Goal: Task Accomplishment & Management: Manage account settings

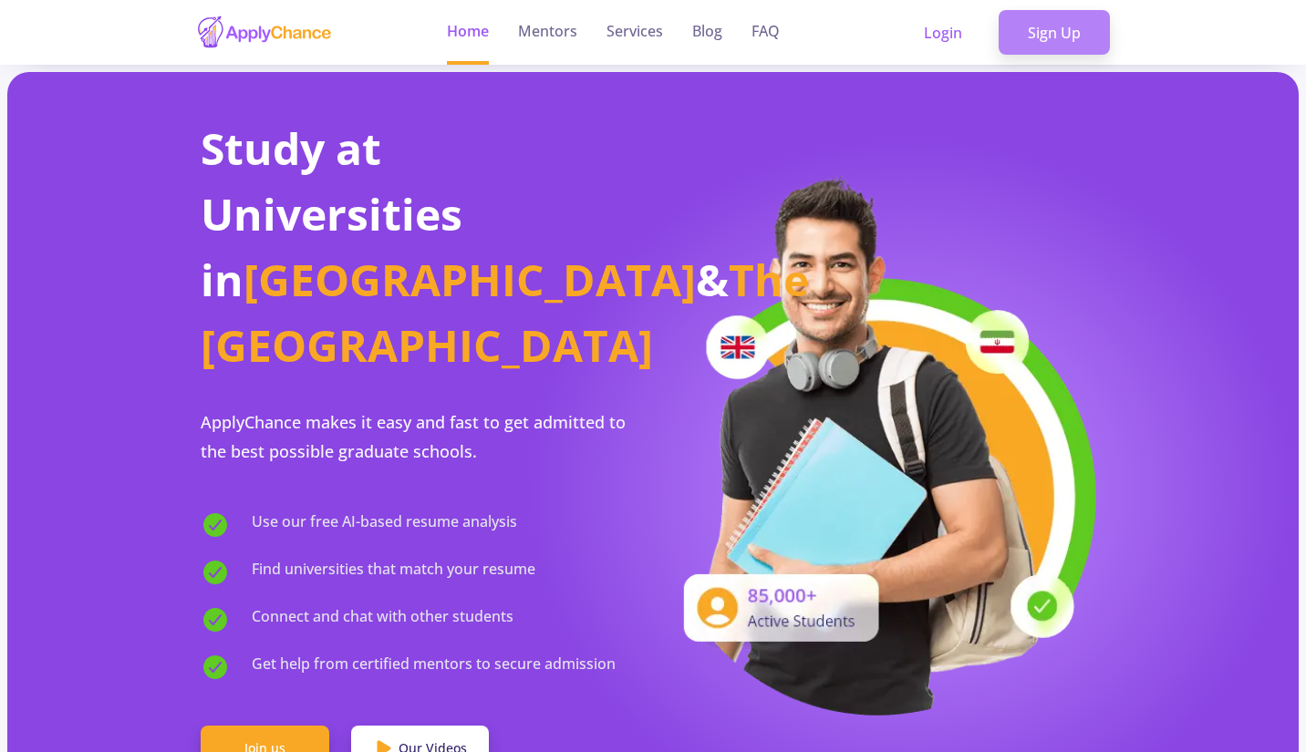
click at [1028, 21] on link "Sign Up" at bounding box center [1054, 33] width 111 height 46
click at [917, 28] on link "Login" at bounding box center [943, 33] width 97 height 46
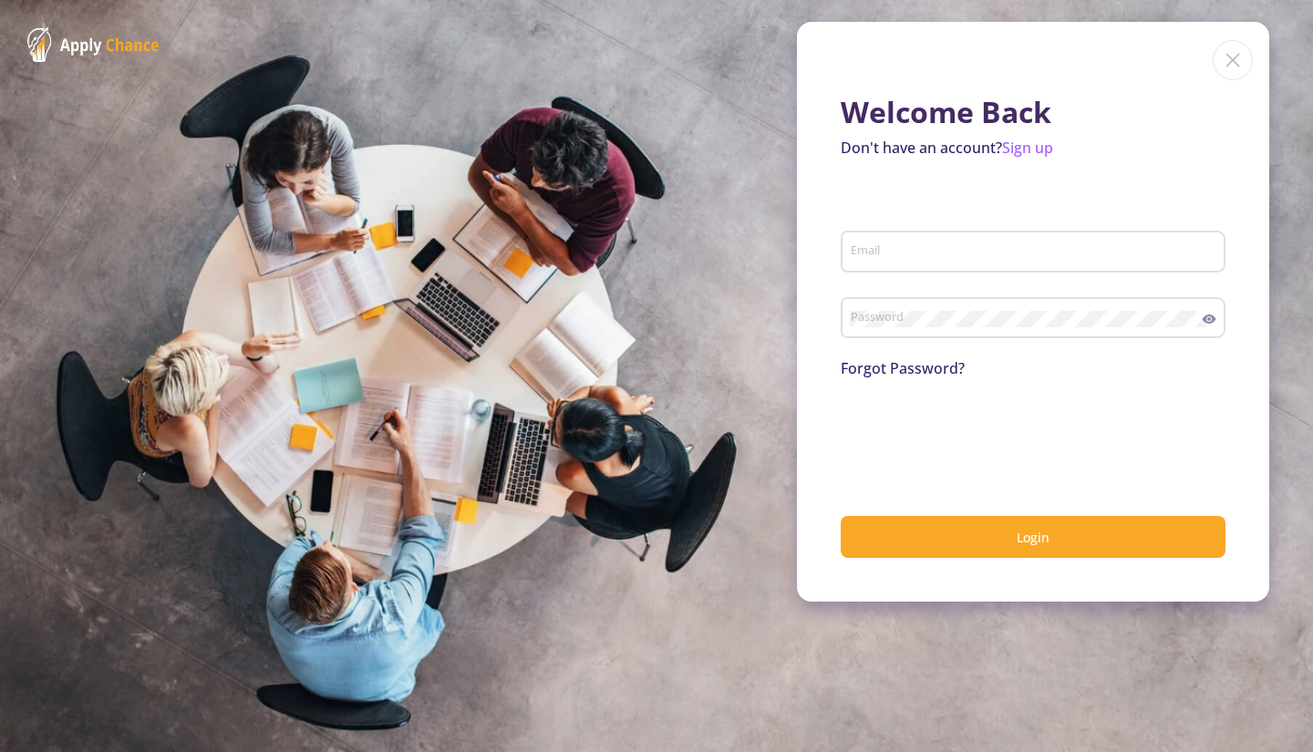
click at [997, 264] on div "Email" at bounding box center [1034, 247] width 368 height 47
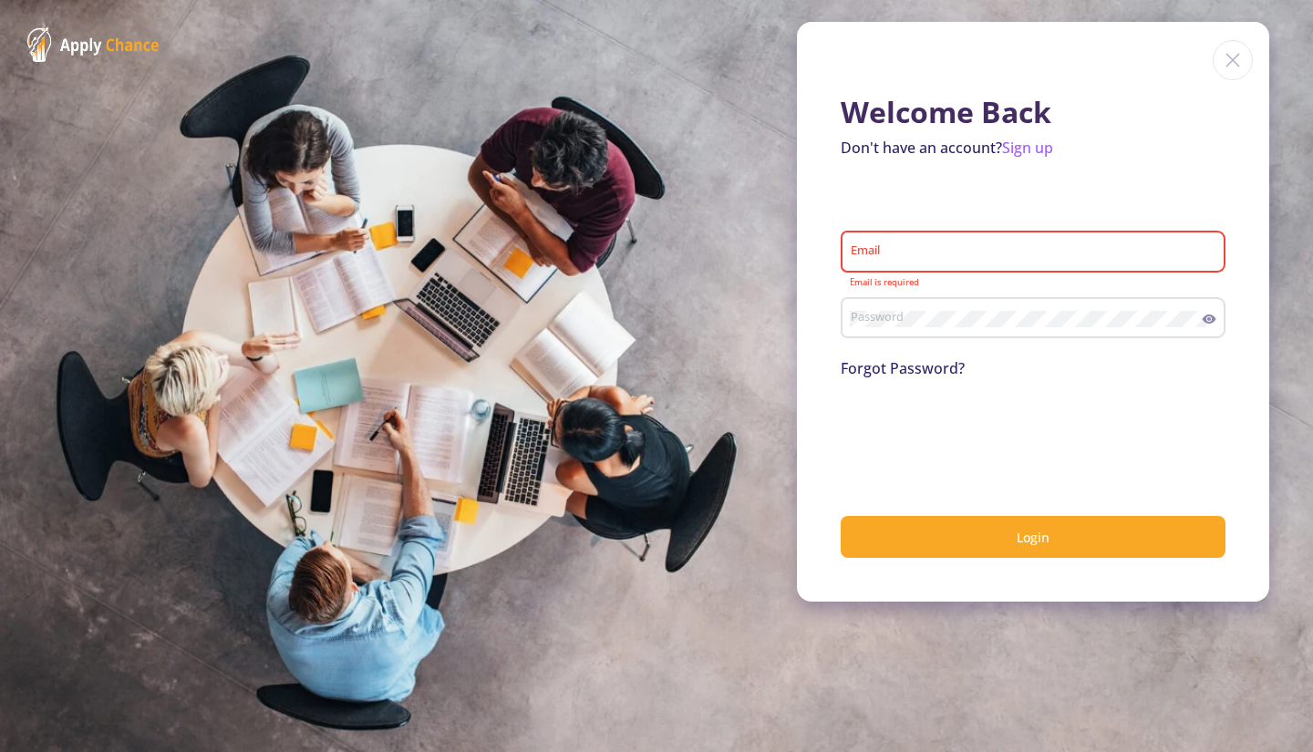
click at [997, 264] on div "Email" at bounding box center [1034, 247] width 368 height 47
click at [985, 244] on div "Email" at bounding box center [1034, 247] width 368 height 47
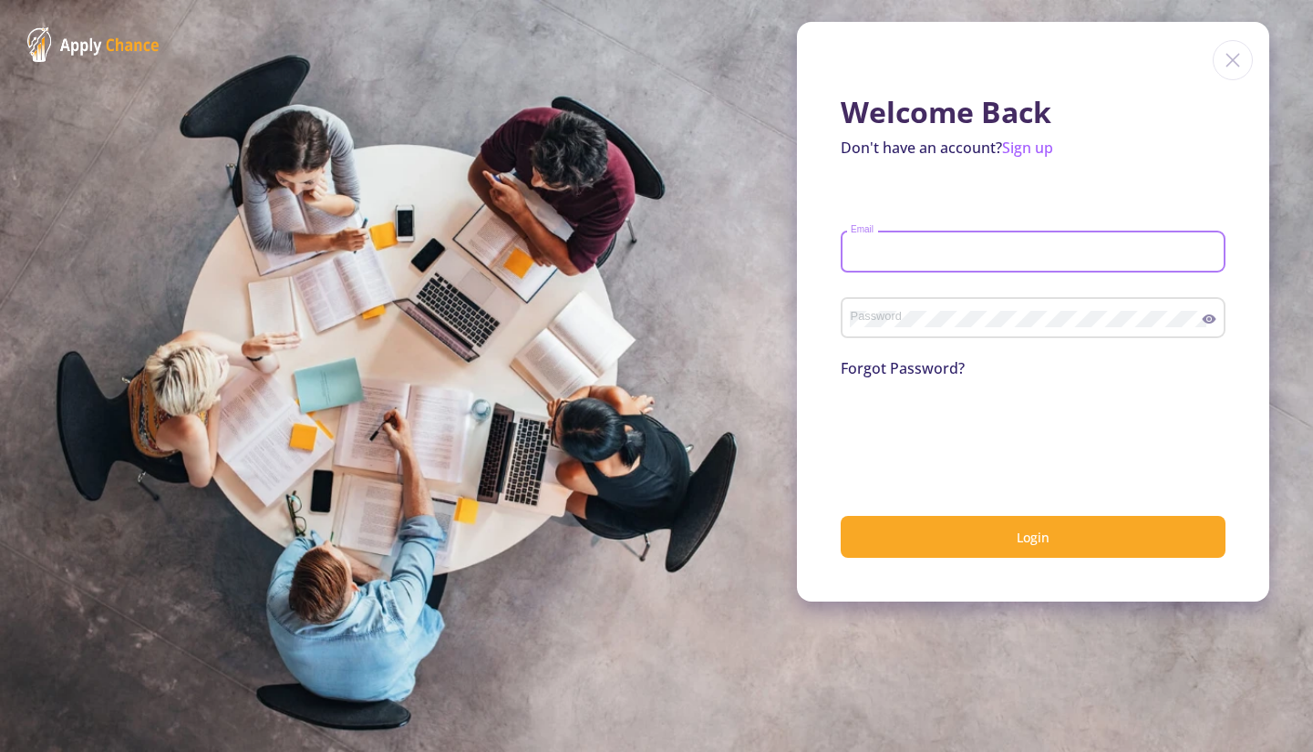
click at [950, 254] on input "Email" at bounding box center [1036, 252] width 372 height 16
type input "[EMAIL_ADDRESS][DOMAIN_NAME]"
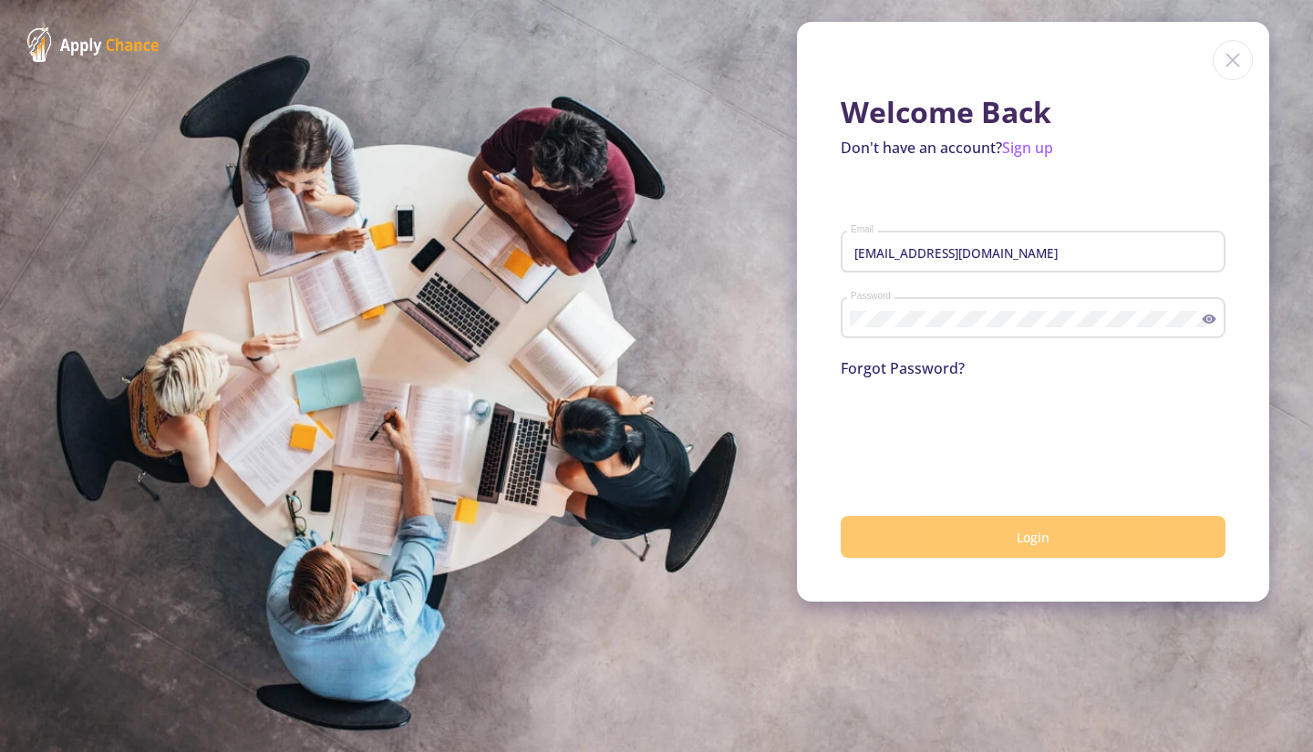
click at [915, 534] on button "Login" at bounding box center [1033, 537] width 385 height 43
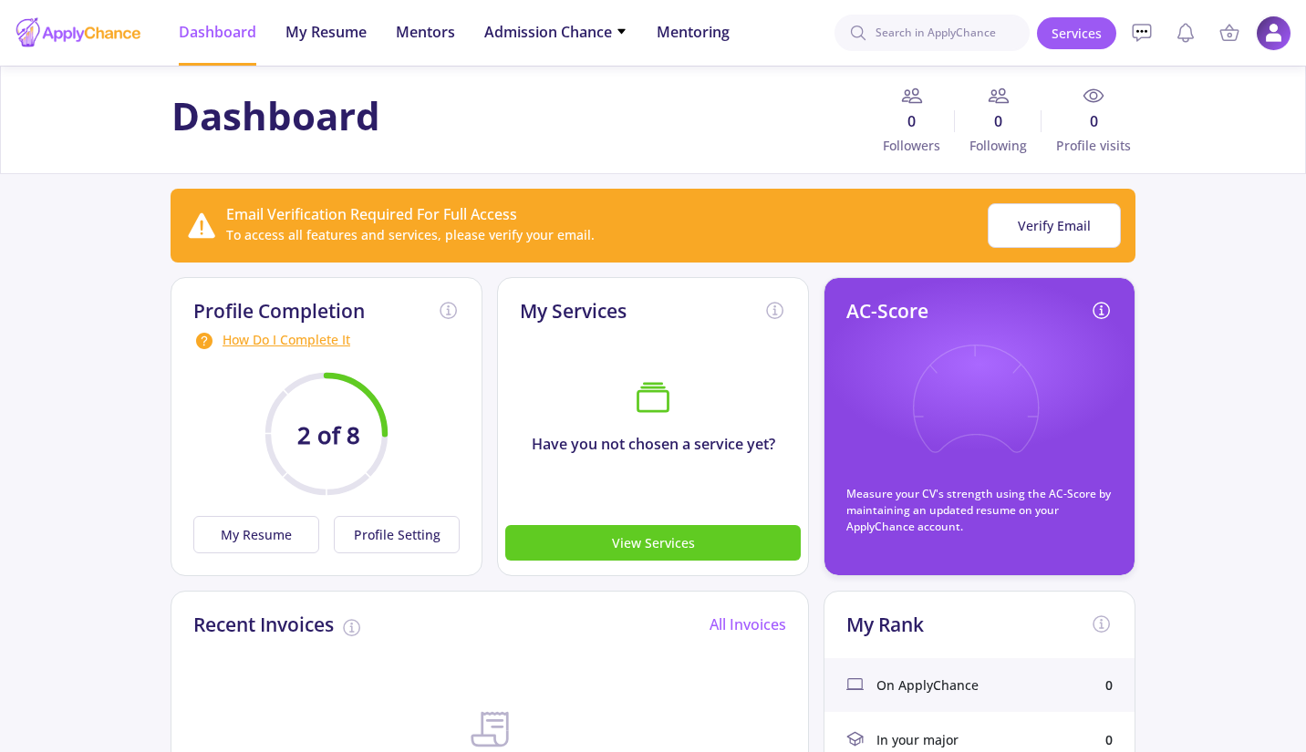
click at [1274, 49] on img at bounding box center [1274, 34] width 36 height 36
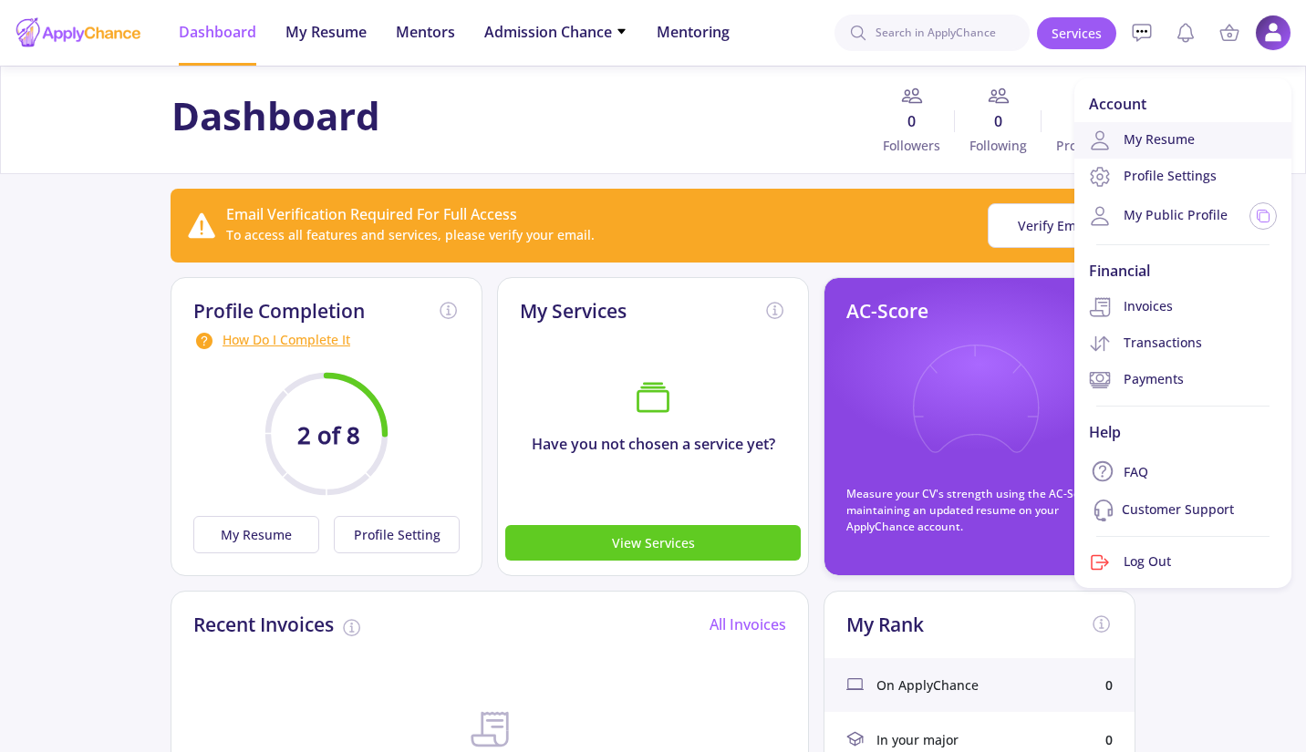
click at [1190, 149] on link "My Resume" at bounding box center [1182, 140] width 217 height 36
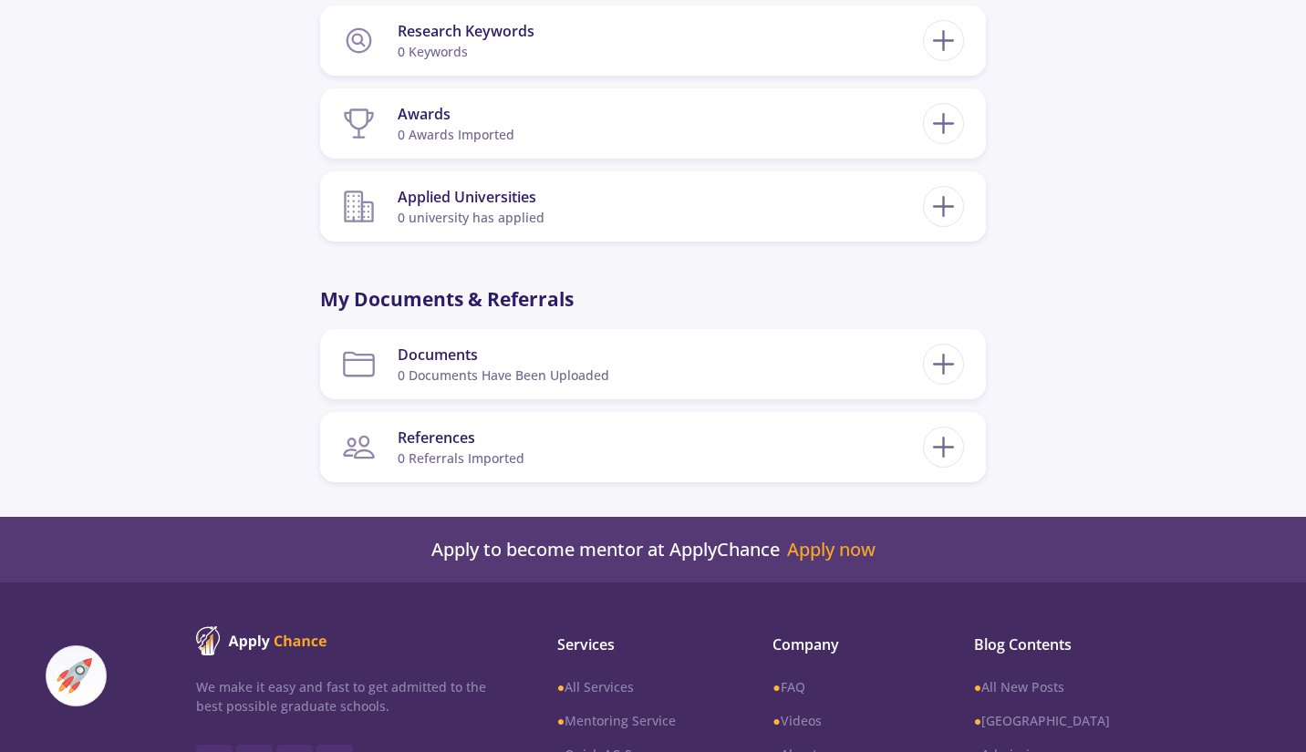
scroll to position [1418, 0]
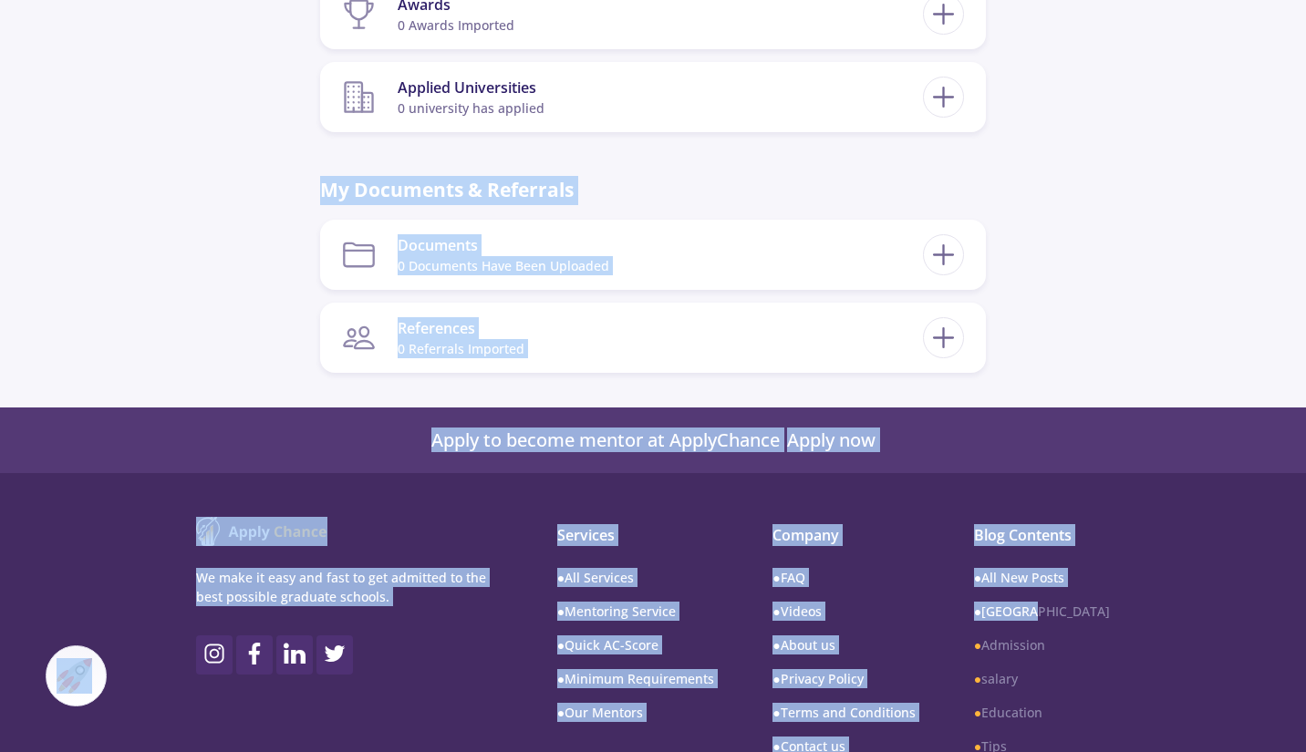
drag, startPoint x: 1280, startPoint y: 619, endPoint x: 1312, endPoint y: 115, distance: 505.3
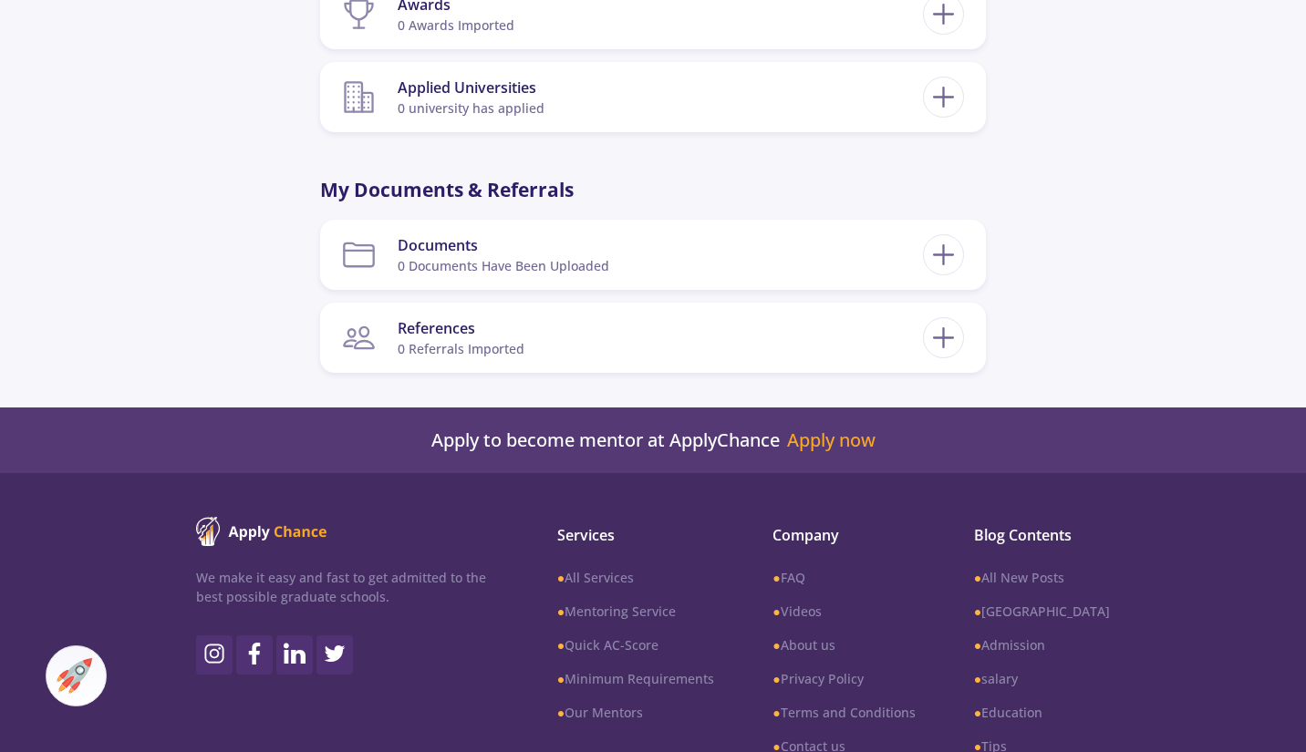
click at [1305, 503] on div "We make it easy and fast to get admitted to the best possible graduate schools.…" at bounding box center [653, 649] width 1306 height 353
drag, startPoint x: 1305, startPoint y: 503, endPoint x: 1298, endPoint y: 362, distance: 140.6
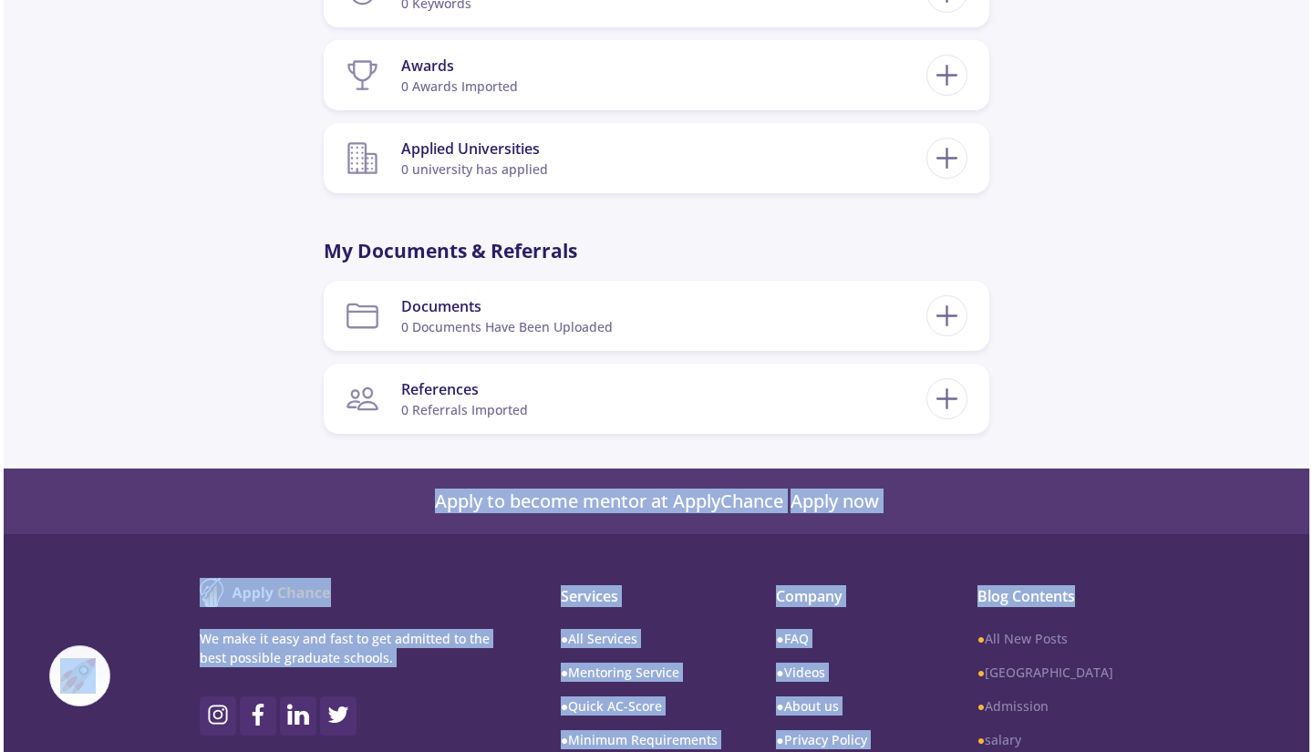
scroll to position [0, 0]
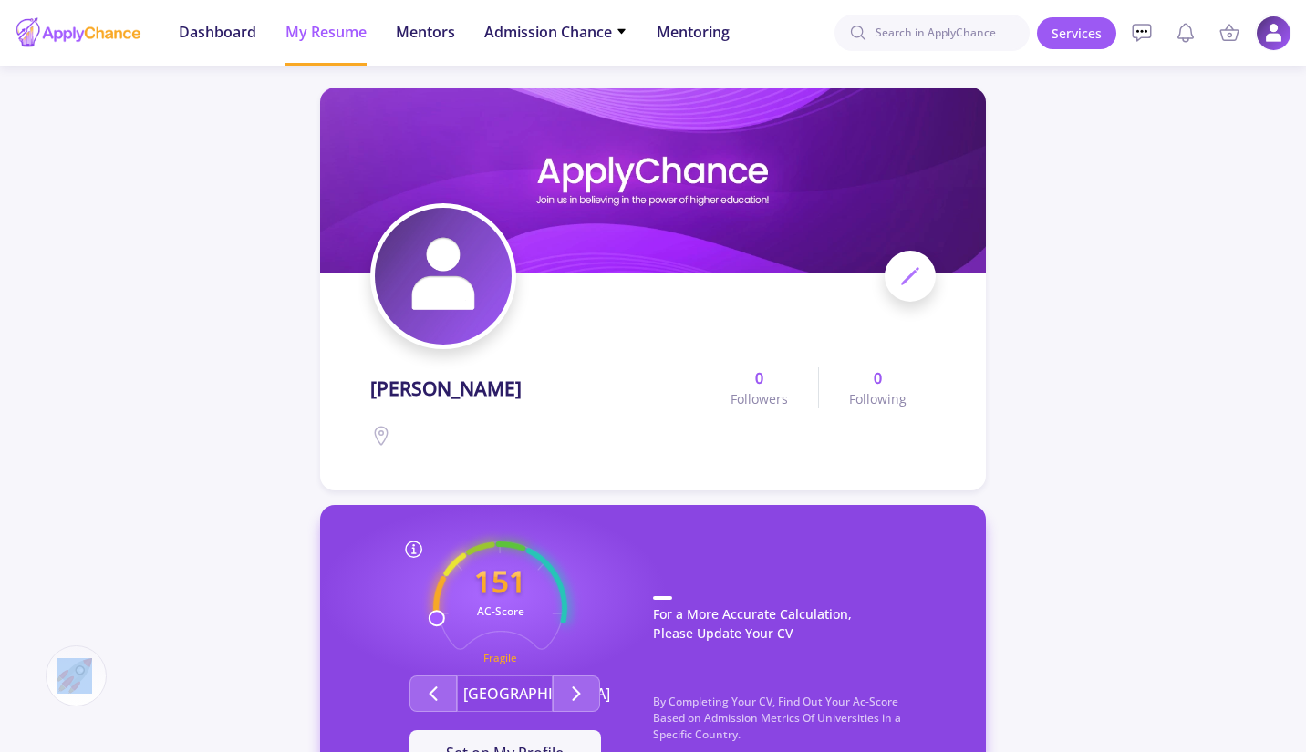
click at [1269, 43] on img at bounding box center [1274, 34] width 36 height 36
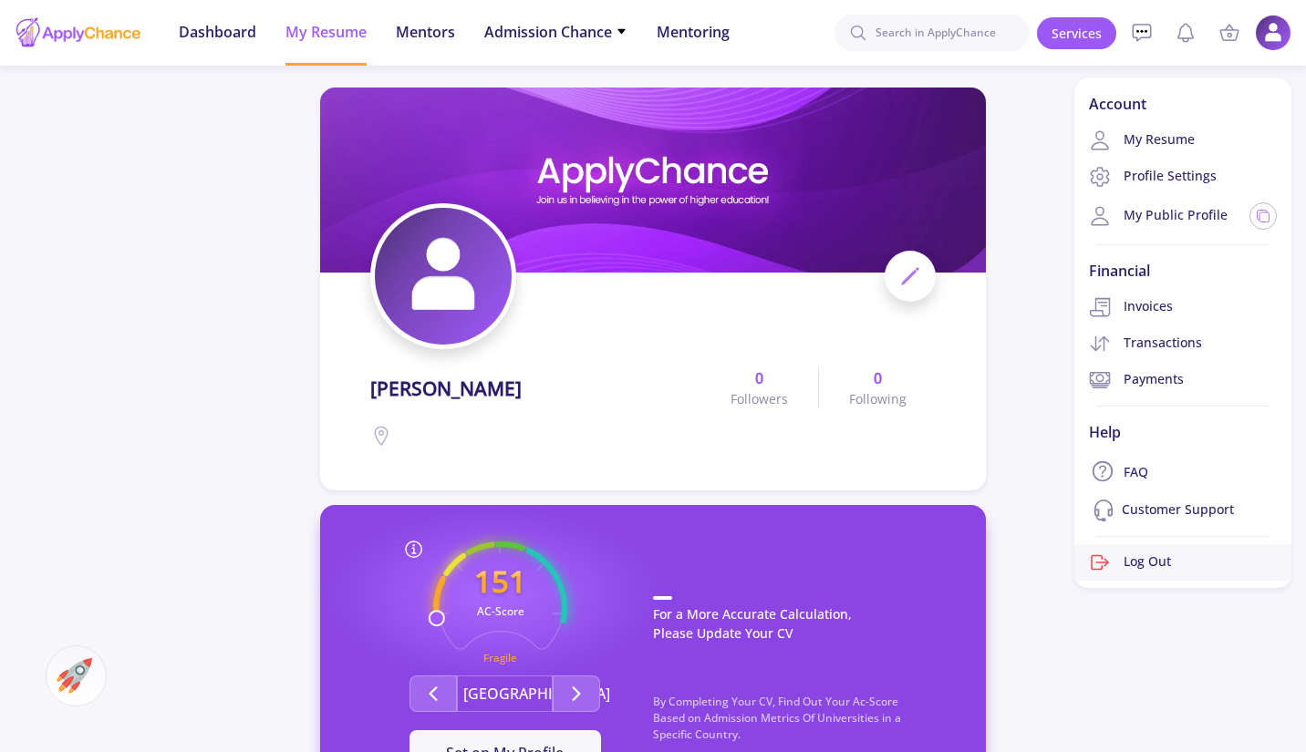
click at [1170, 565] on link "Log Out" at bounding box center [1182, 562] width 217 height 36
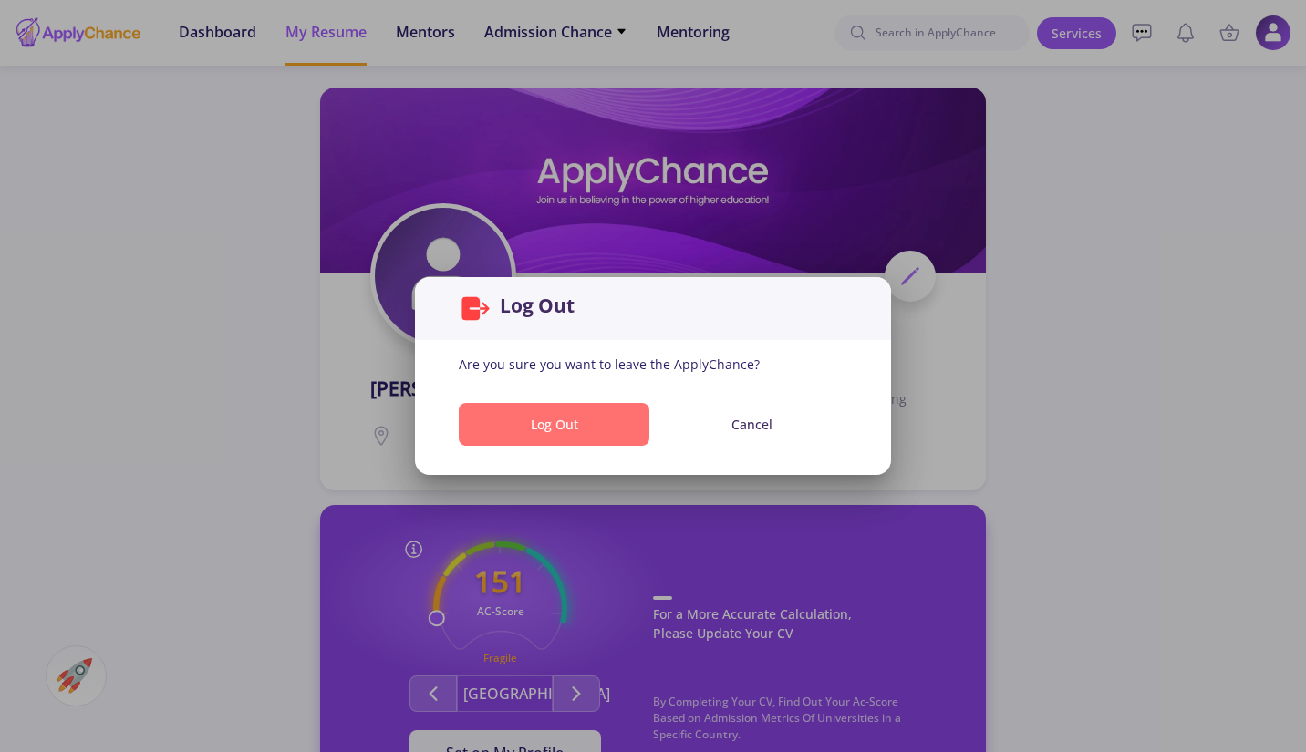
click at [611, 420] on button "Log Out" at bounding box center [554, 424] width 191 height 43
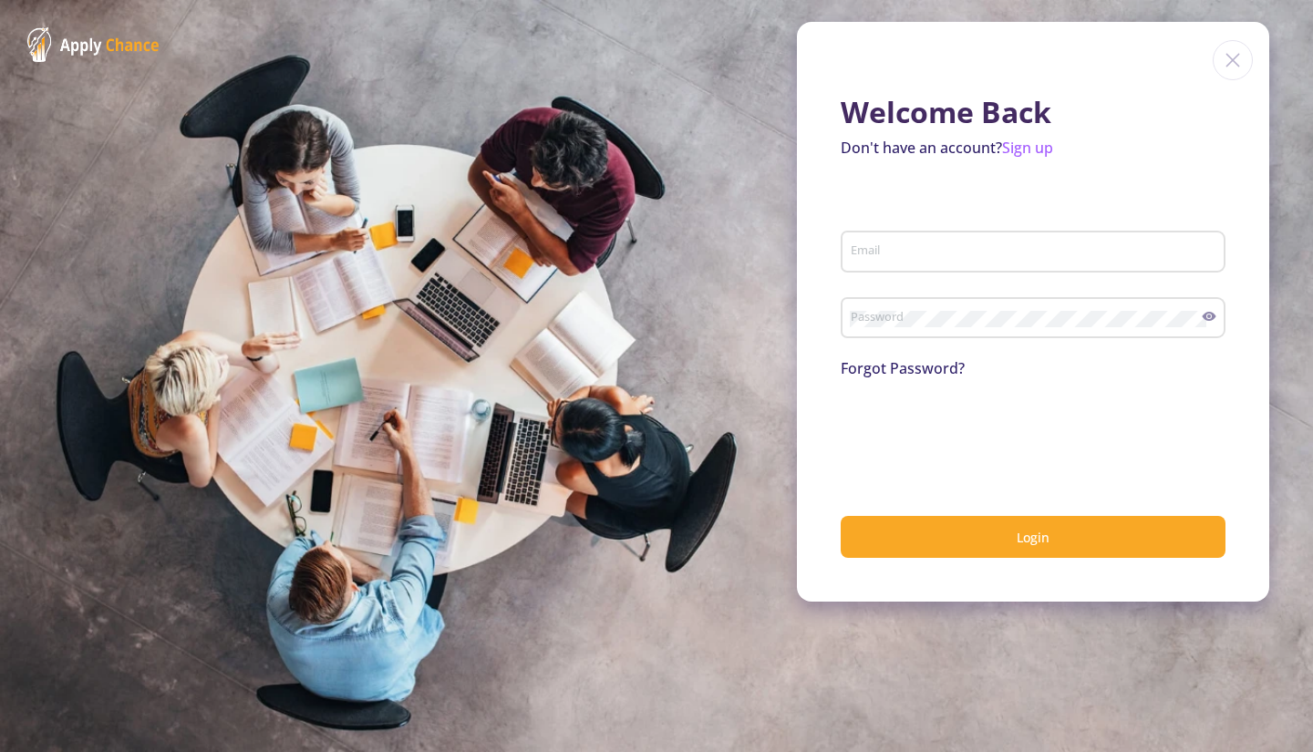
type input "[EMAIL_ADDRESS][DOMAIN_NAME]"
click at [1033, 277] on div "[EMAIL_ADDRESS][DOMAIN_NAME] Email" at bounding box center [1033, 258] width 385 height 60
click at [1035, 236] on div "[EMAIL_ADDRESS][DOMAIN_NAME] Email" at bounding box center [1034, 247] width 368 height 47
click at [1021, 158] on p "Don't have an account? Sign up" at bounding box center [1033, 148] width 385 height 22
click at [1020, 146] on link "Sign up" at bounding box center [1027, 148] width 51 height 20
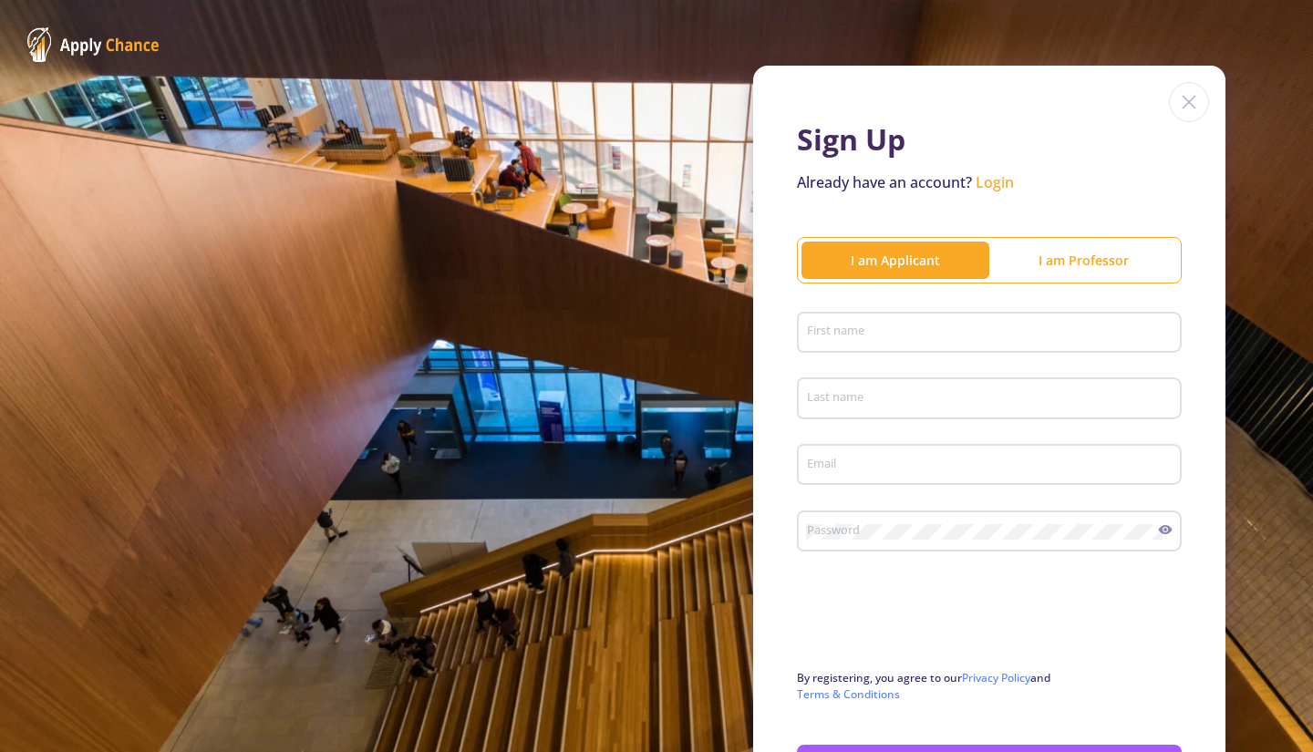
type input "[EMAIL_ADDRESS][DOMAIN_NAME]"
click at [911, 337] on input "First name" at bounding box center [992, 334] width 372 height 16
click at [816, 330] on input "MAhtab" at bounding box center [992, 334] width 372 height 16
click at [823, 334] on input "MAhtab" at bounding box center [992, 334] width 372 height 16
type input "Mahtab"
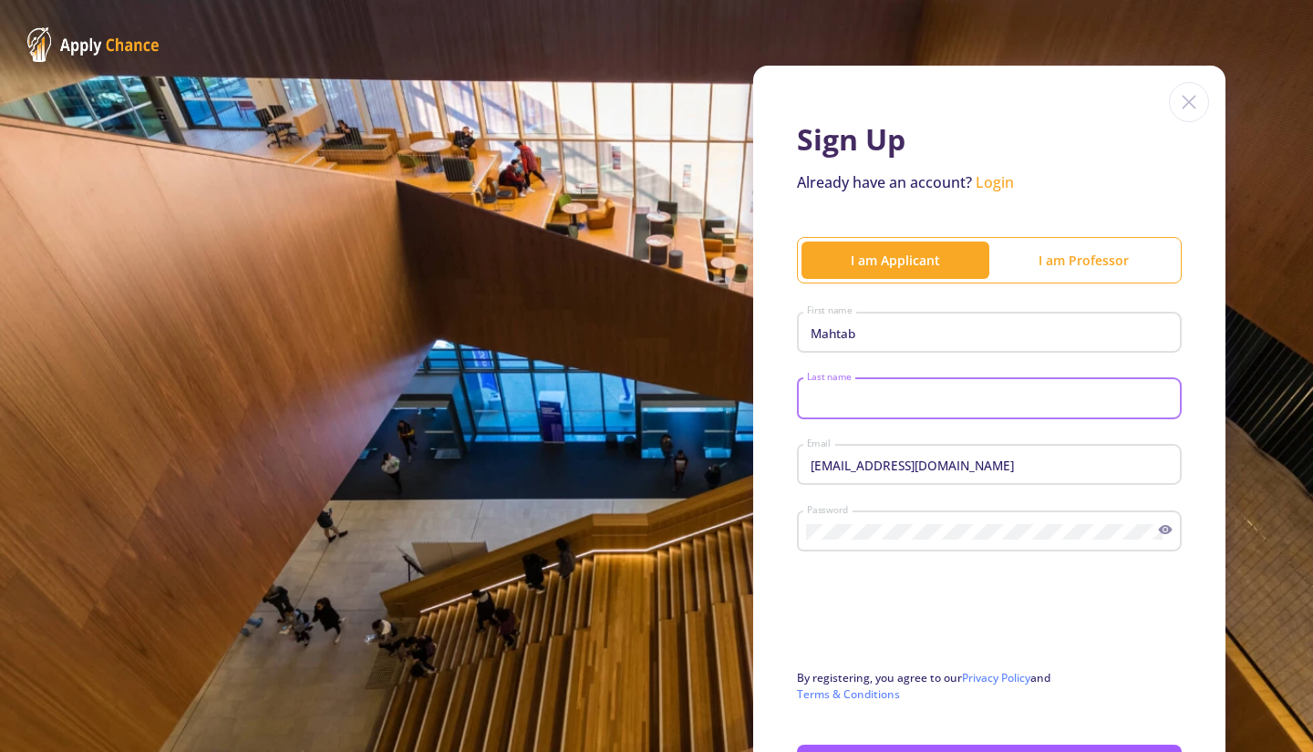
click at [826, 401] on input "Last name" at bounding box center [992, 399] width 372 height 16
type input "[PERSON_NAME]"
click at [844, 458] on div "[EMAIL_ADDRESS][DOMAIN_NAME] Email" at bounding box center [990, 461] width 368 height 47
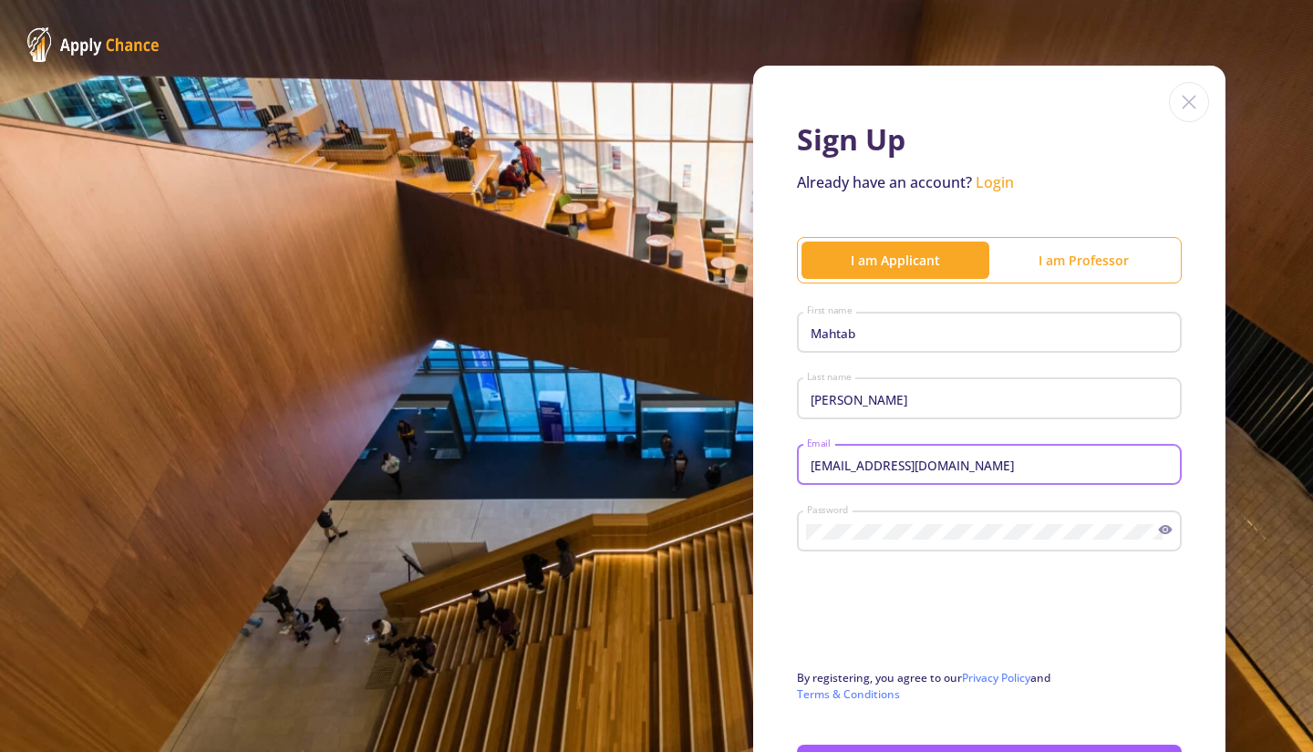
drag, startPoint x: 962, startPoint y: 468, endPoint x: 534, endPoint y: 418, distance: 430.7
click at [534, 418] on div "Sign Up Already have an account? Login I am Applicant I am [PERSON_NAME] First …" at bounding box center [656, 446] width 1313 height 892
type input "[EMAIL_ADDRESS][DOMAIN_NAME]"
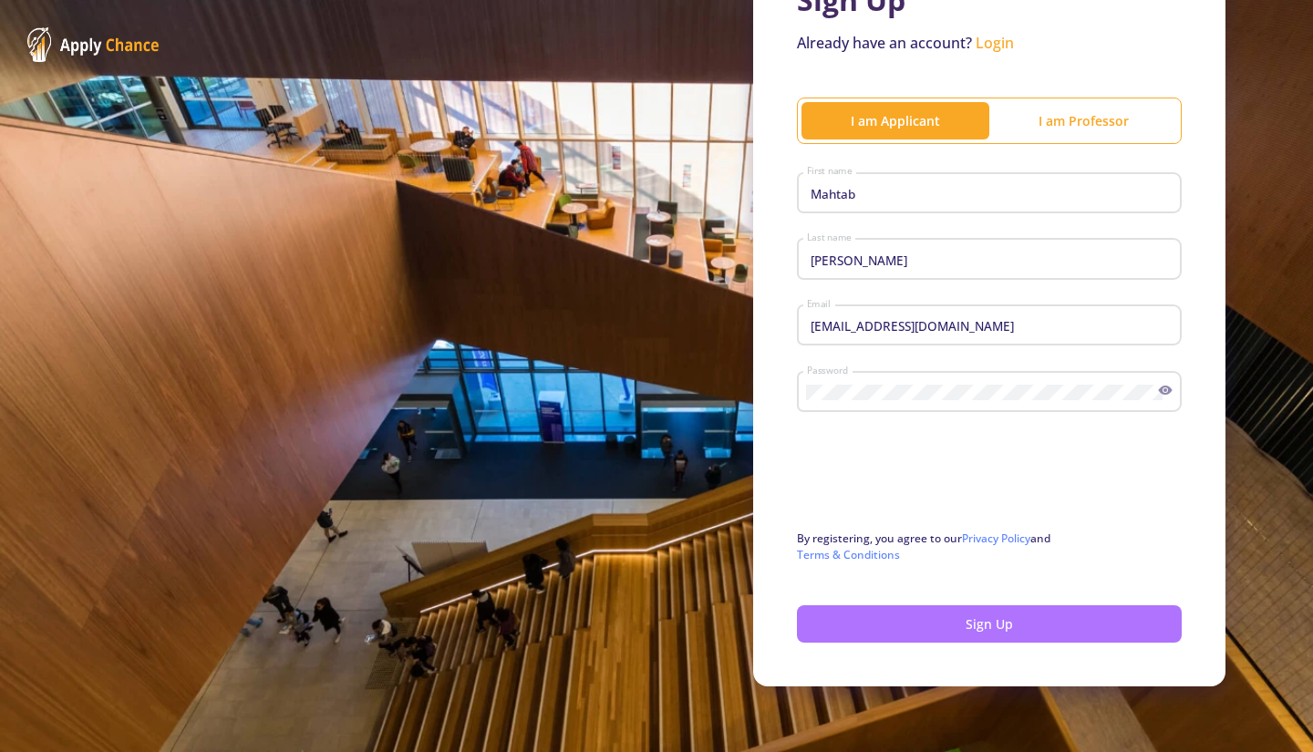
click at [1042, 626] on button "Sign Up" at bounding box center [989, 624] width 385 height 37
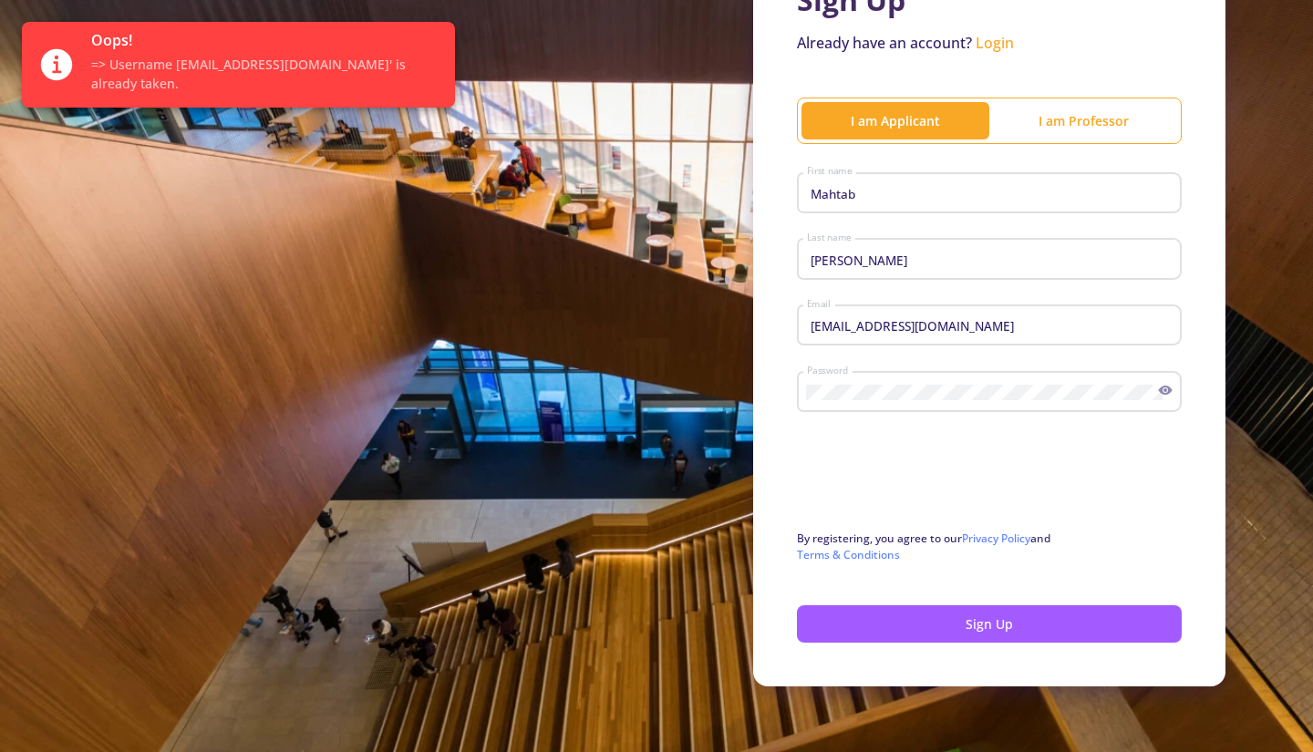
click at [1001, 44] on link "Login" at bounding box center [995, 43] width 38 height 20
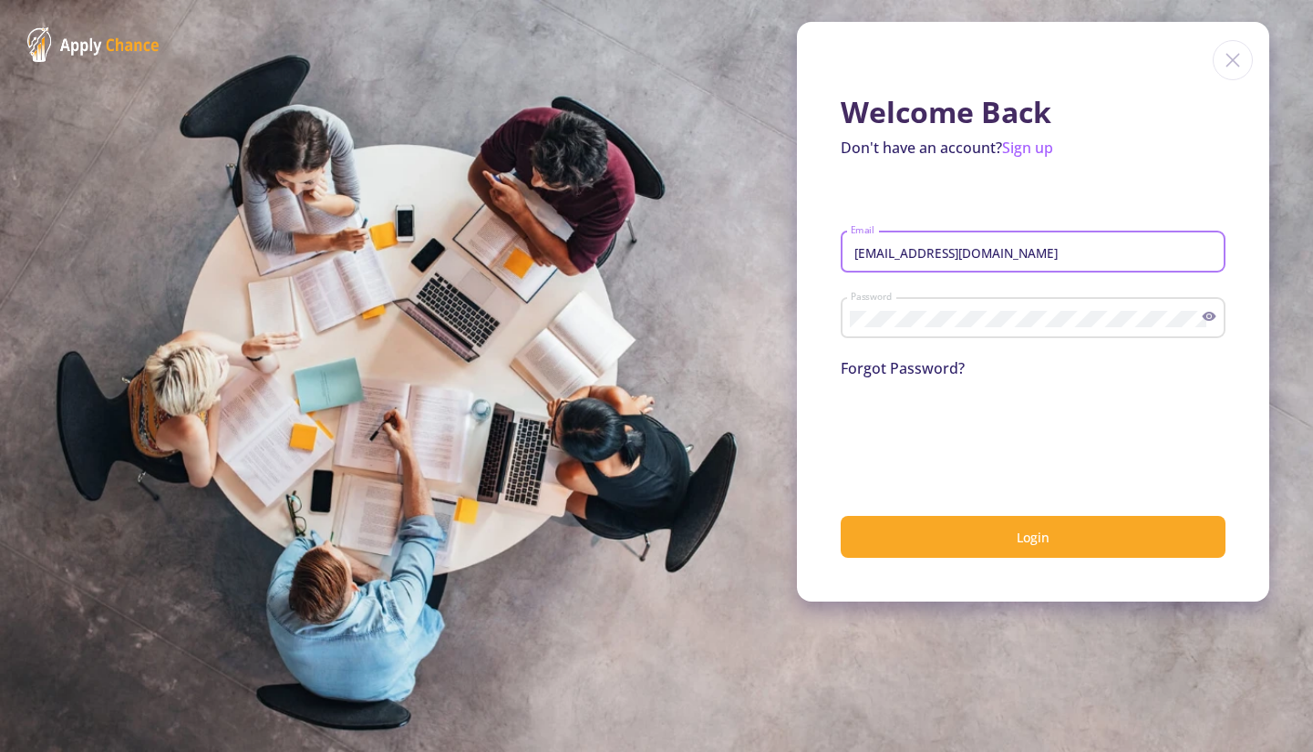
click at [1012, 257] on input "[EMAIL_ADDRESS][DOMAIN_NAME]" at bounding box center [1036, 252] width 372 height 16
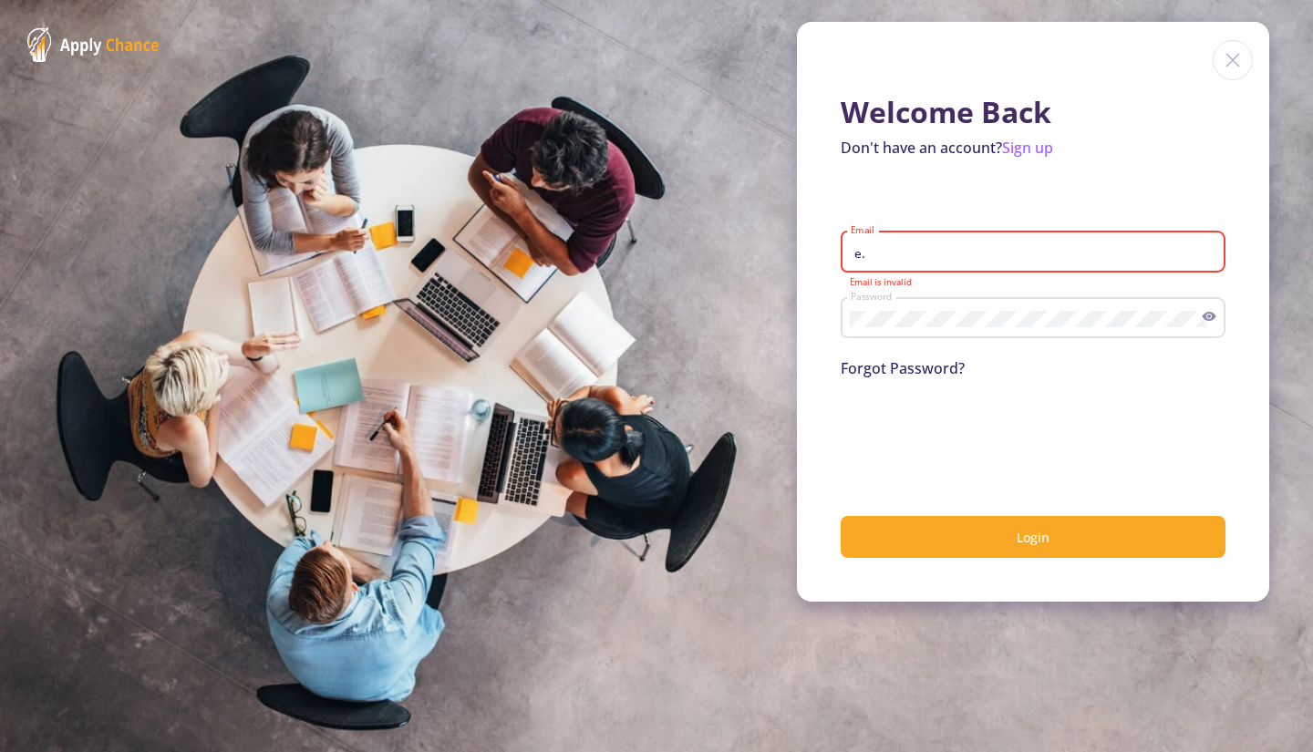
type input "e"
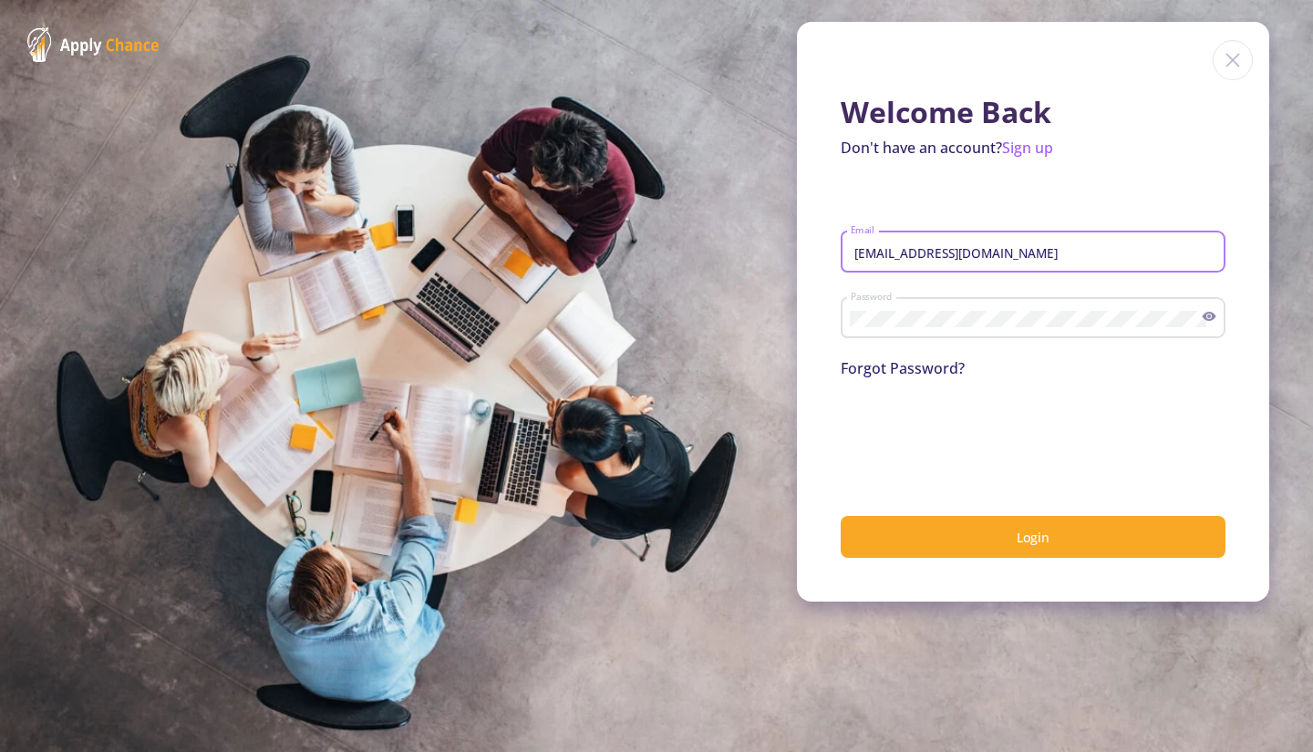
type input "[EMAIL_ADDRESS][DOMAIN_NAME]"
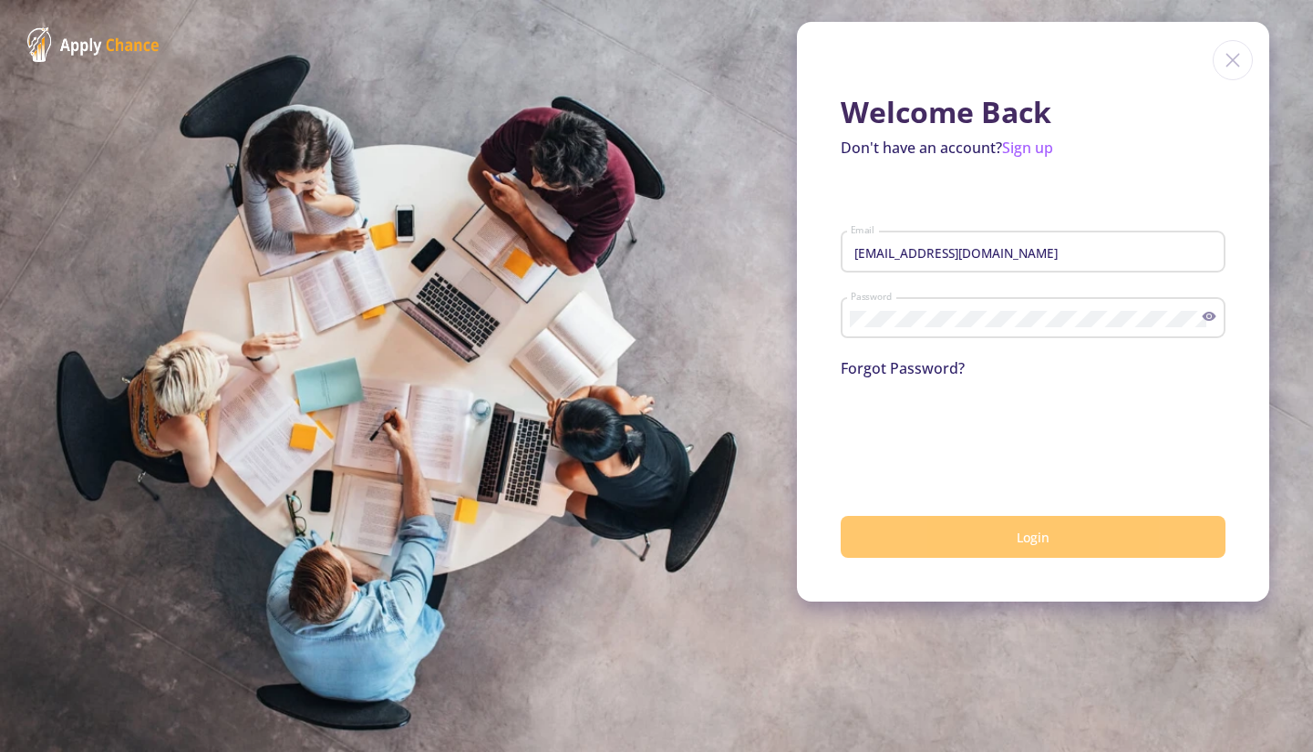
click at [938, 536] on button "Login" at bounding box center [1033, 537] width 385 height 43
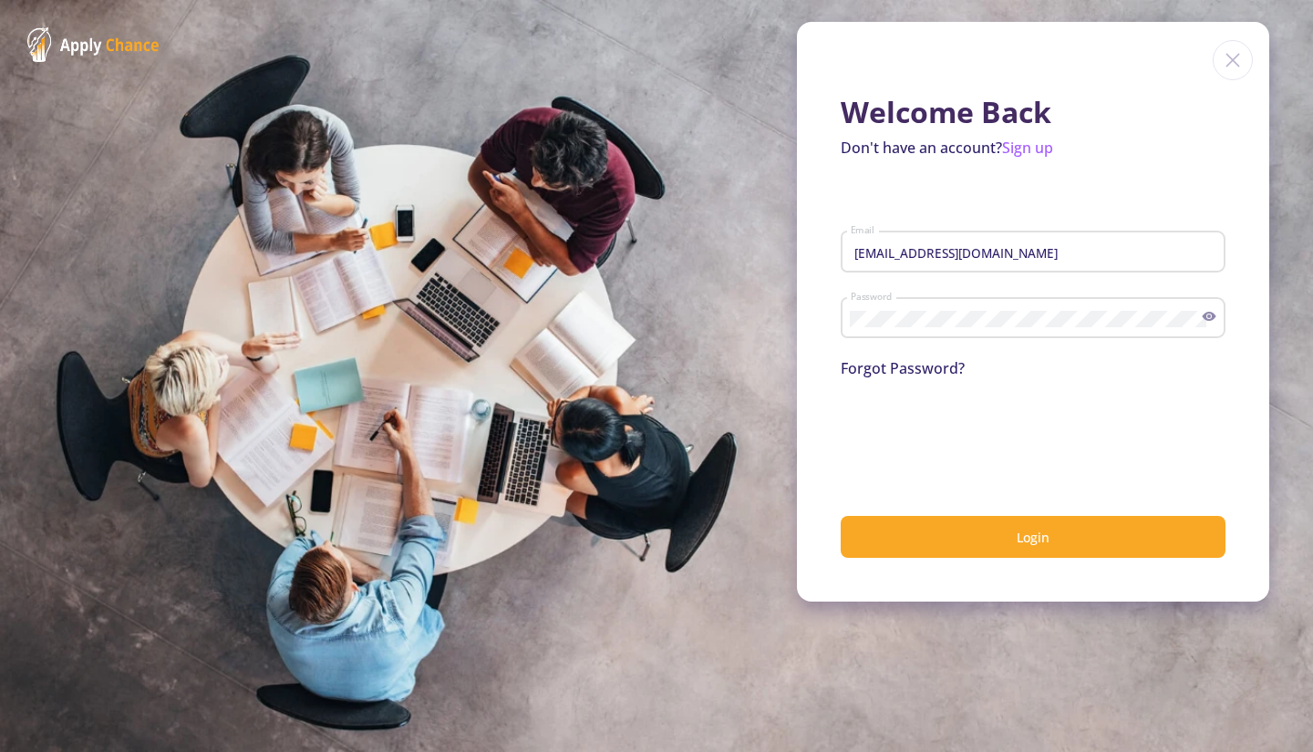
click at [908, 375] on link "Forgot Password?" at bounding box center [903, 368] width 124 height 20
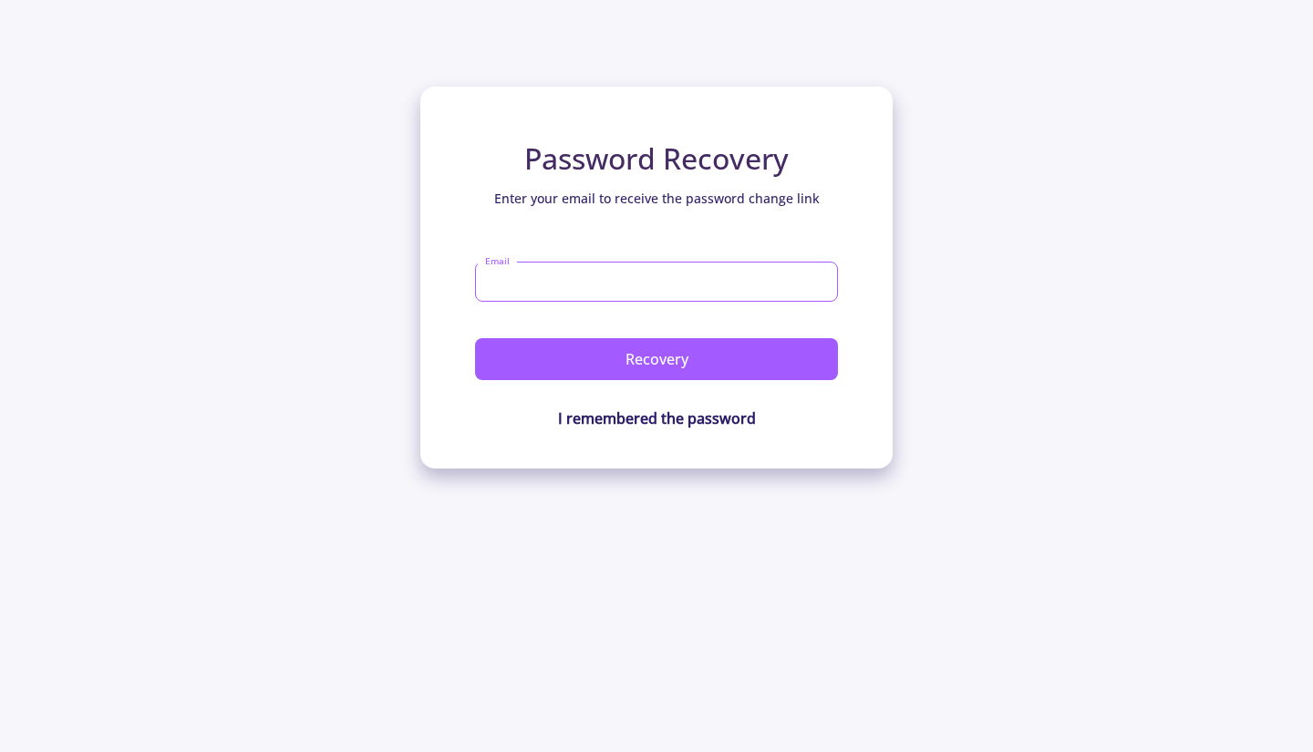
click at [695, 271] on input "Email" at bounding box center [656, 282] width 363 height 40
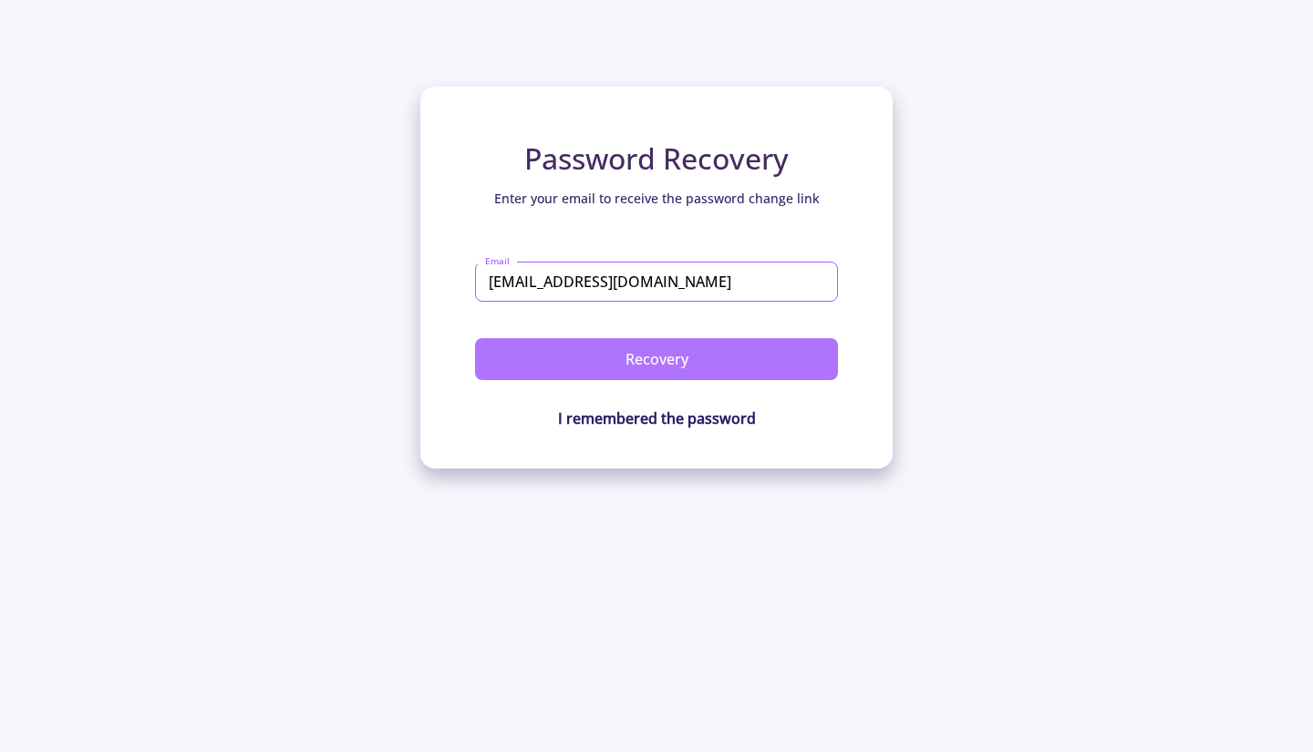
type input "[EMAIL_ADDRESS][DOMAIN_NAME]"
click at [677, 373] on button "Recovery" at bounding box center [656, 359] width 363 height 42
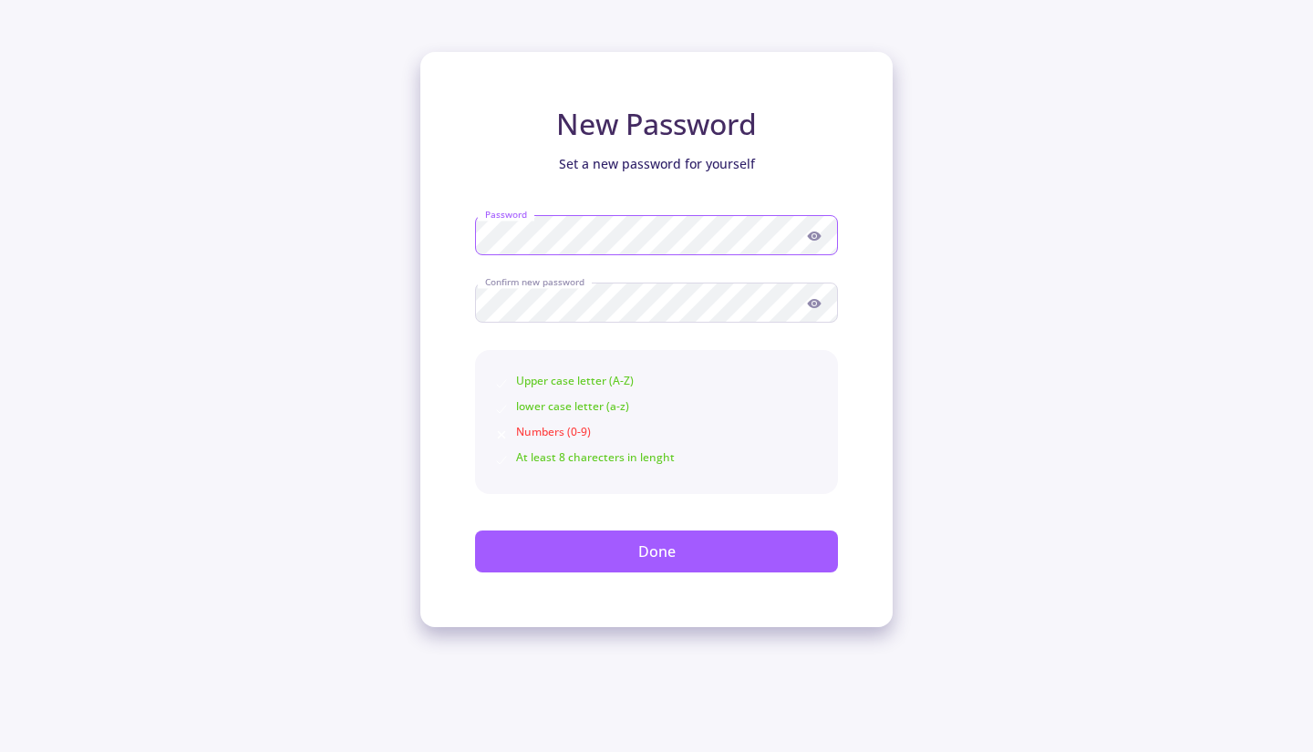
click at [331, 274] on div "New Password Set a new password for yourself Password Confirm new password Uppe…" at bounding box center [656, 313] width 1313 height 627
click at [816, 241] on icon at bounding box center [814, 236] width 15 height 15
click at [821, 306] on icon at bounding box center [814, 303] width 15 height 15
click at [741, 557] on button "Done" at bounding box center [656, 552] width 363 height 42
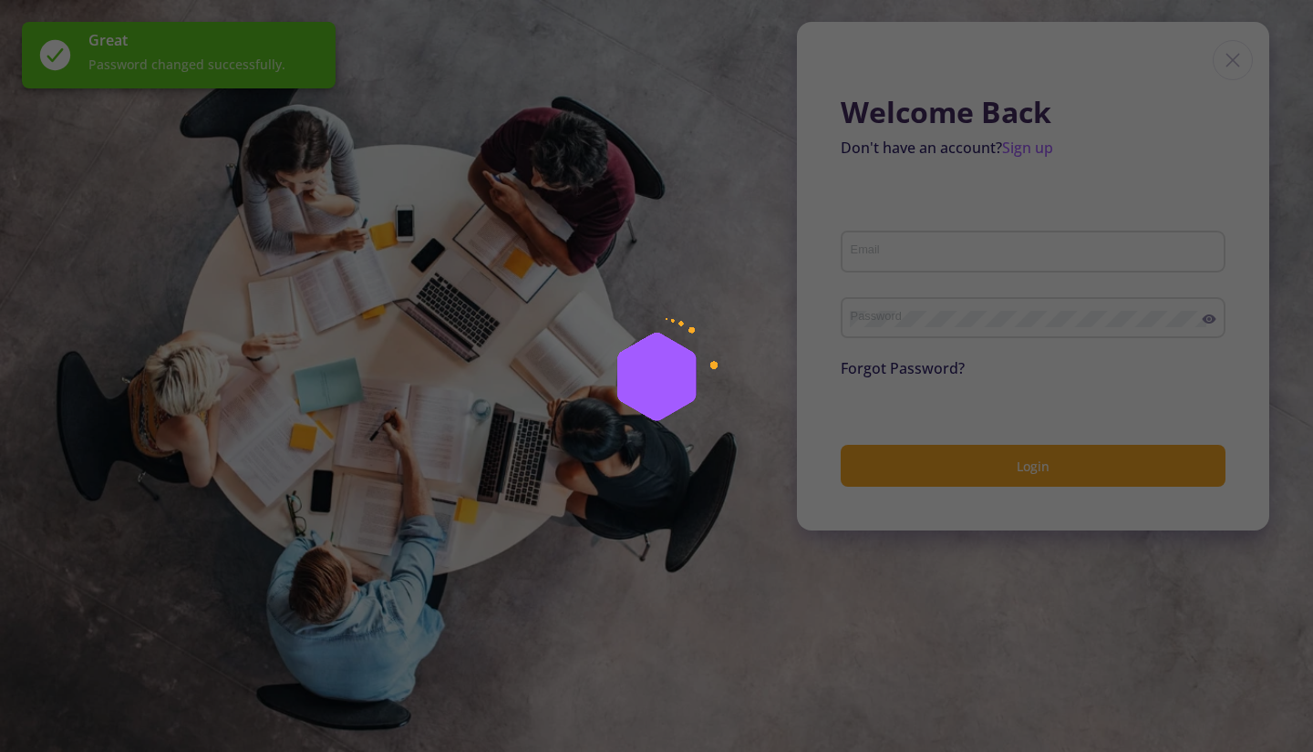
type input "[EMAIL_ADDRESS][DOMAIN_NAME]"
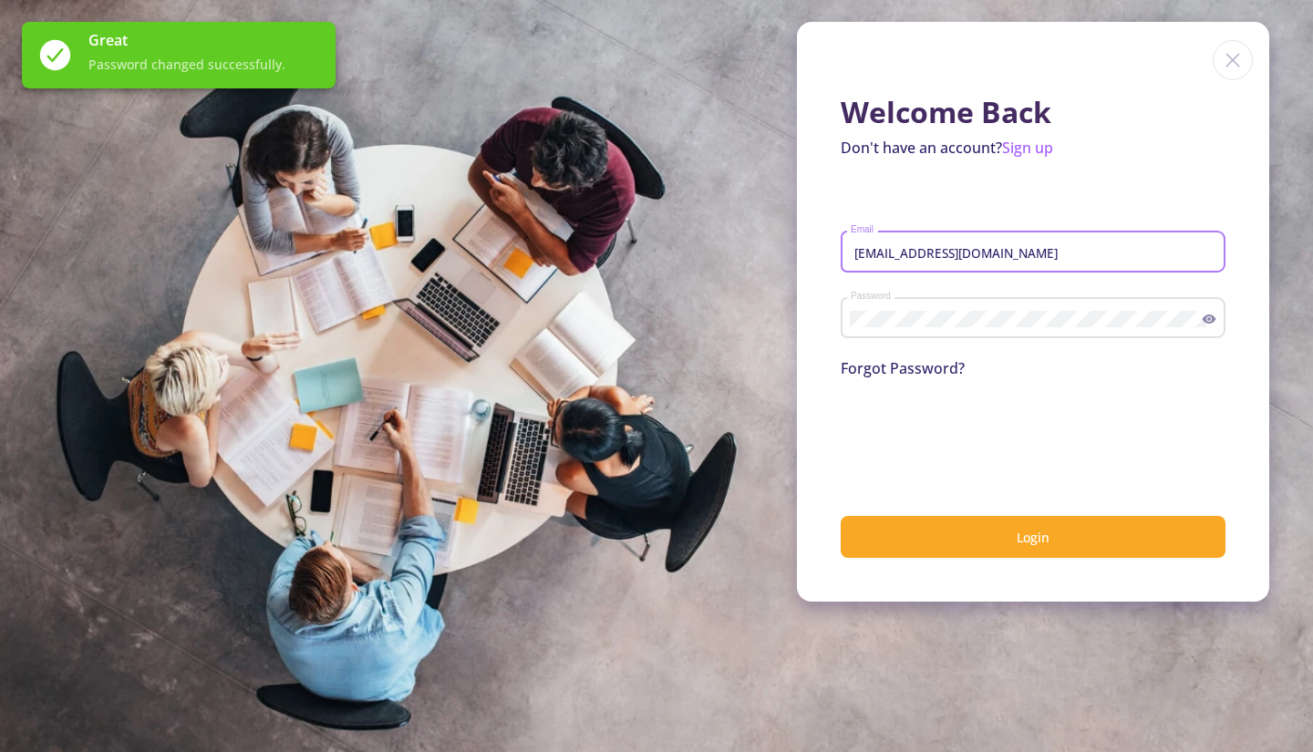
drag, startPoint x: 1007, startPoint y: 253, endPoint x: 596, endPoint y: 257, distance: 411.3
click at [596, 257] on section "Welcome Back Don't have an account? Sign up [EMAIL_ADDRESS][DOMAIN_NAME] Email …" at bounding box center [656, 376] width 1313 height 752
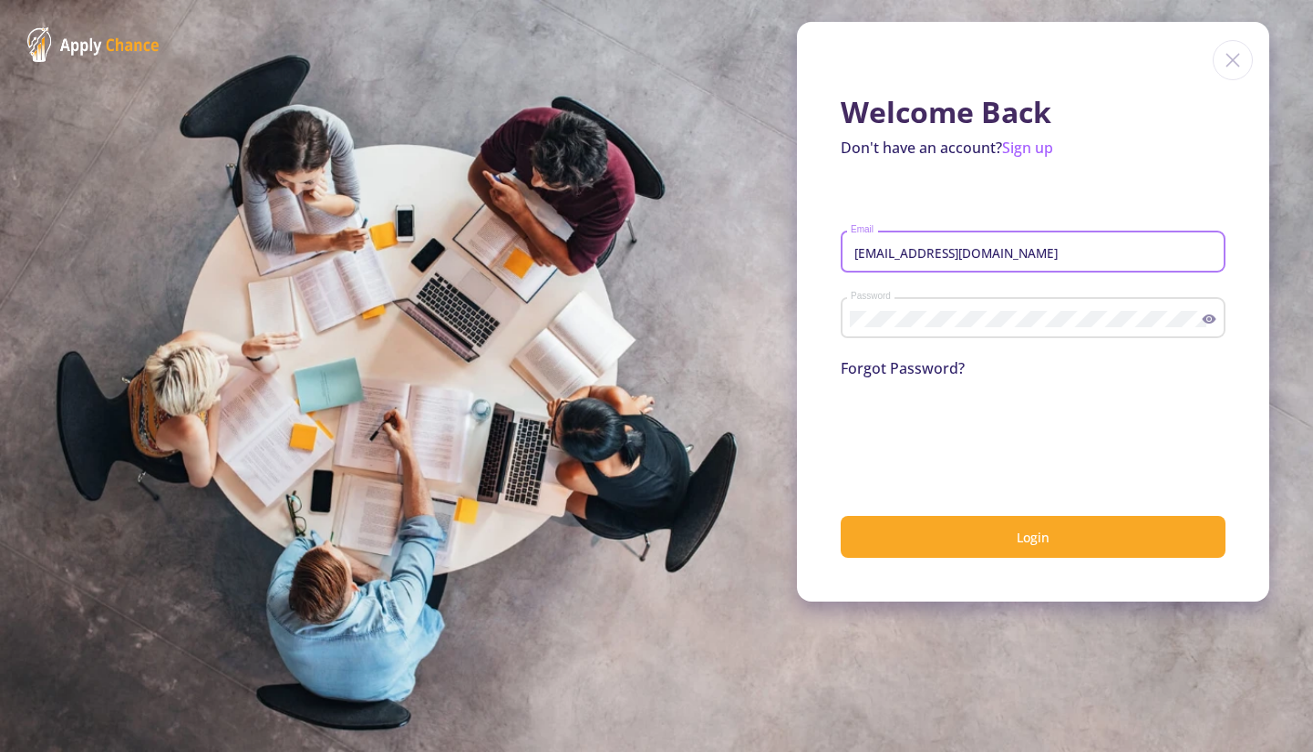
type input "[EMAIL_ADDRESS][DOMAIN_NAME]"
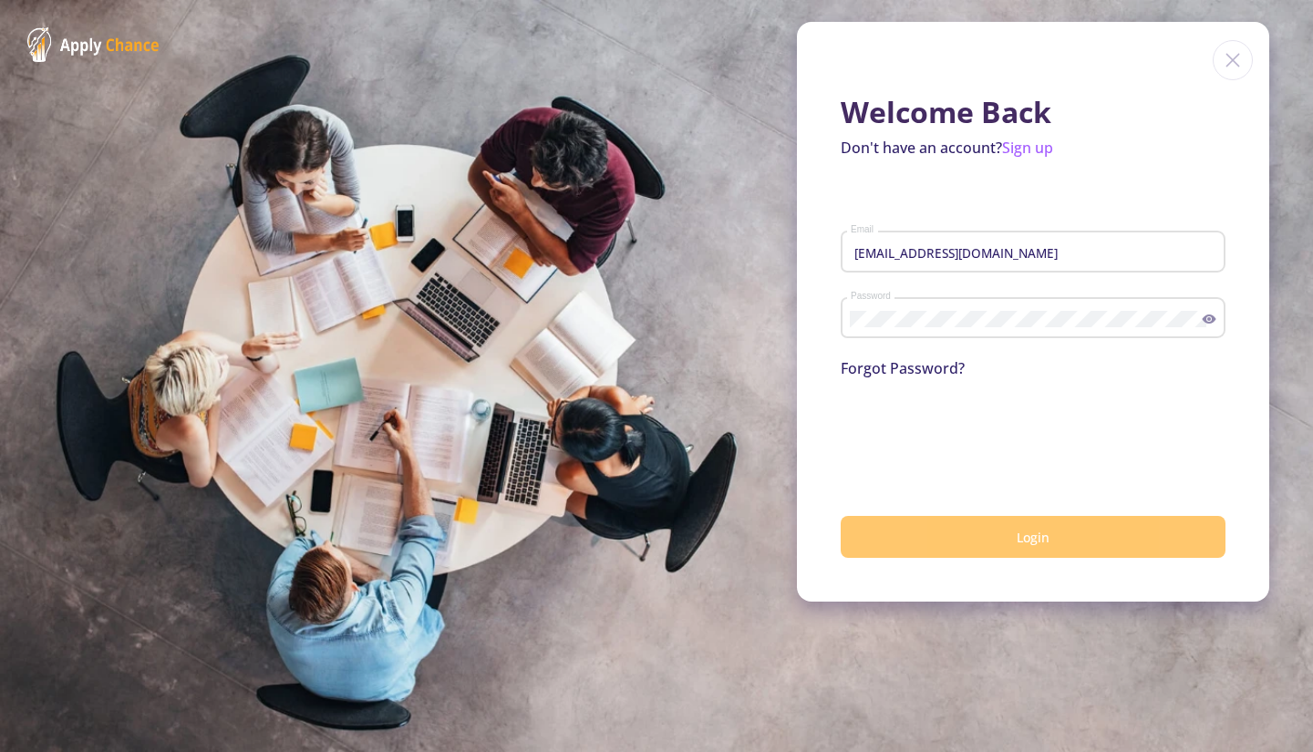
click at [913, 527] on button "Login" at bounding box center [1033, 537] width 385 height 43
